Goal: Information Seeking & Learning: Find specific fact

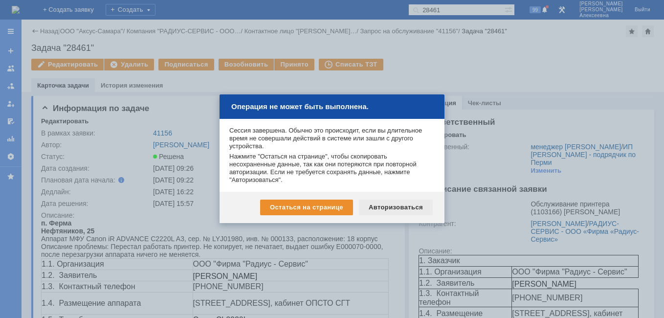
click at [396, 209] on div "Авторизоваться" at bounding box center [396, 208] width 74 height 16
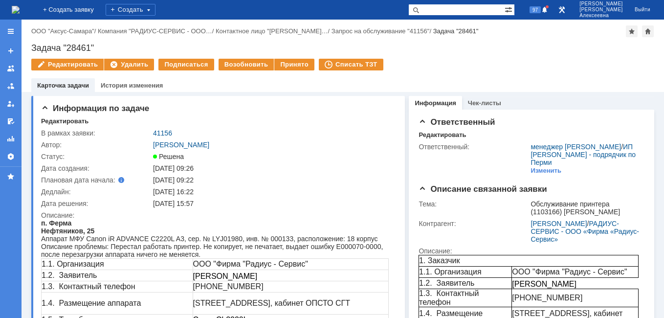
click at [457, 11] on input "text" at bounding box center [456, 10] width 96 height 12
paste input "41420"
type input "41420"
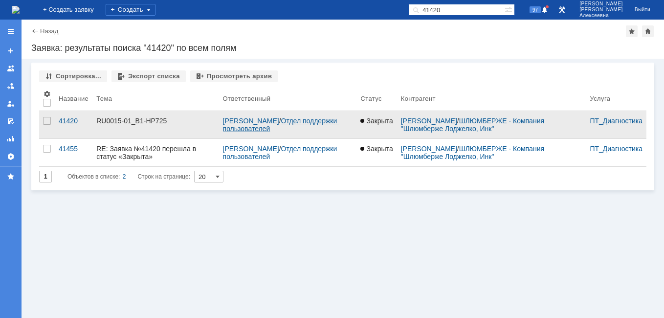
click at [263, 126] on link "Отдел поддержки пользователей" at bounding box center [281, 125] width 116 height 16
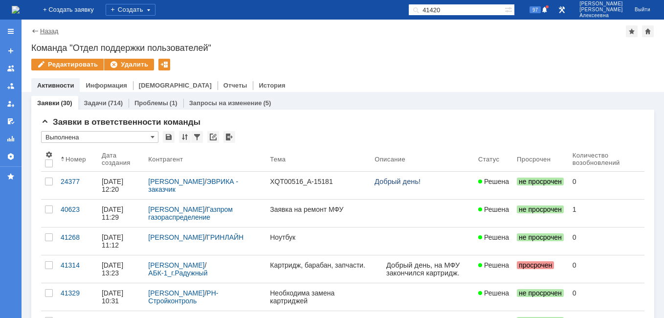
click at [45, 30] on link "Назад" at bounding box center [49, 30] width 18 height 7
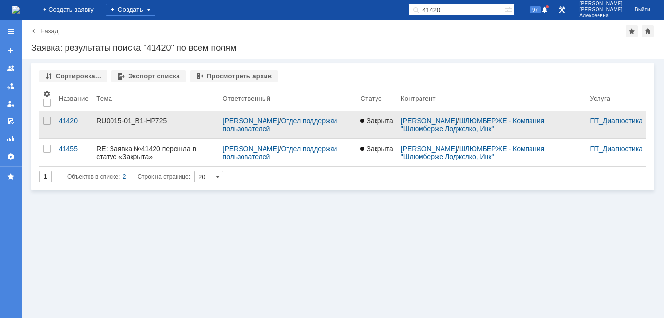
click at [67, 115] on link "41420" at bounding box center [74, 124] width 38 height 27
